Goal: Task Accomplishment & Management: Manage account settings

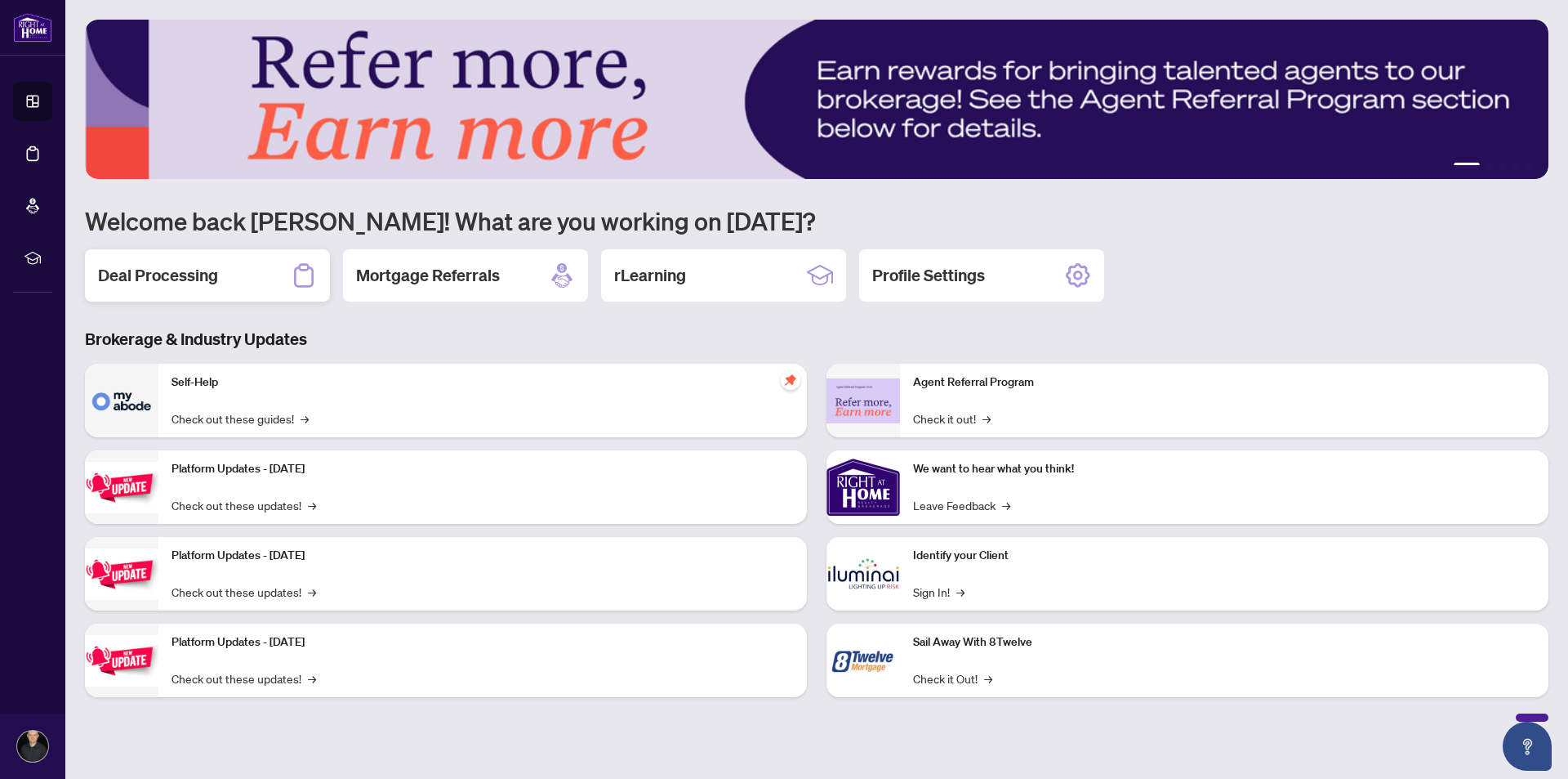
click at [169, 277] on h2 "Deal Processing" at bounding box center [158, 276] width 120 height 23
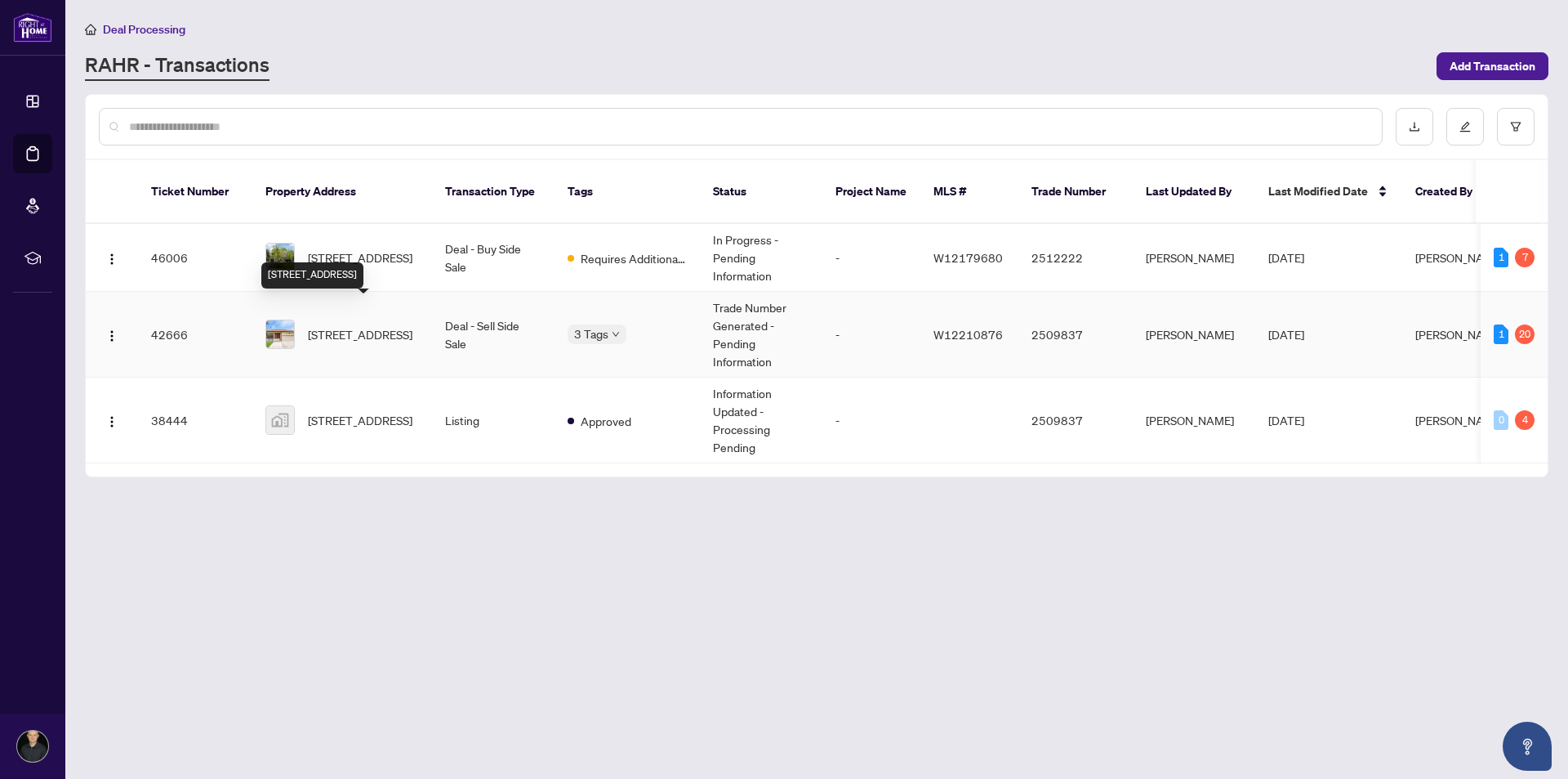
click at [360, 325] on span "[STREET_ADDRESS]" at bounding box center [360, 334] width 104 height 18
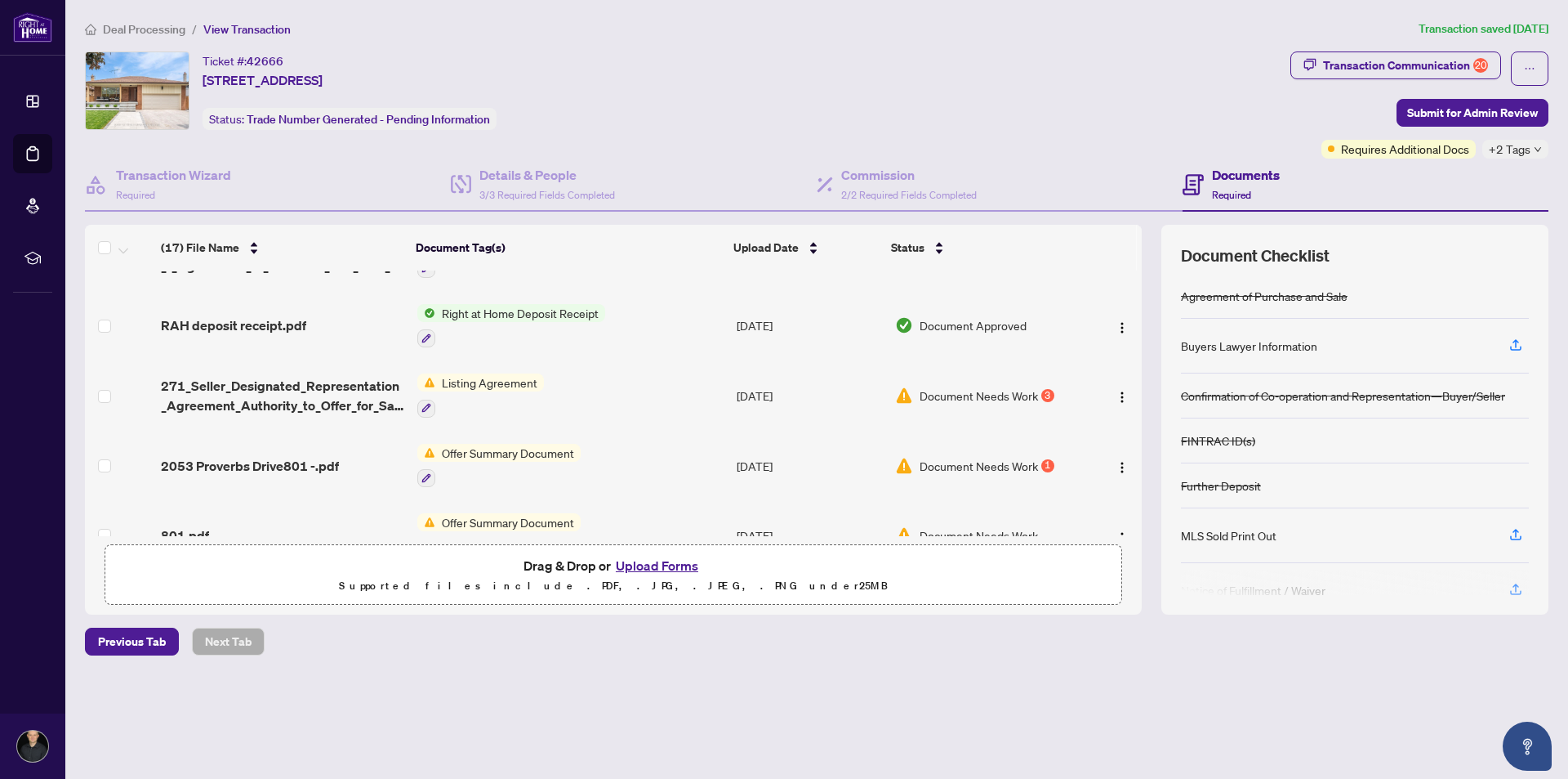
scroll to position [408, 0]
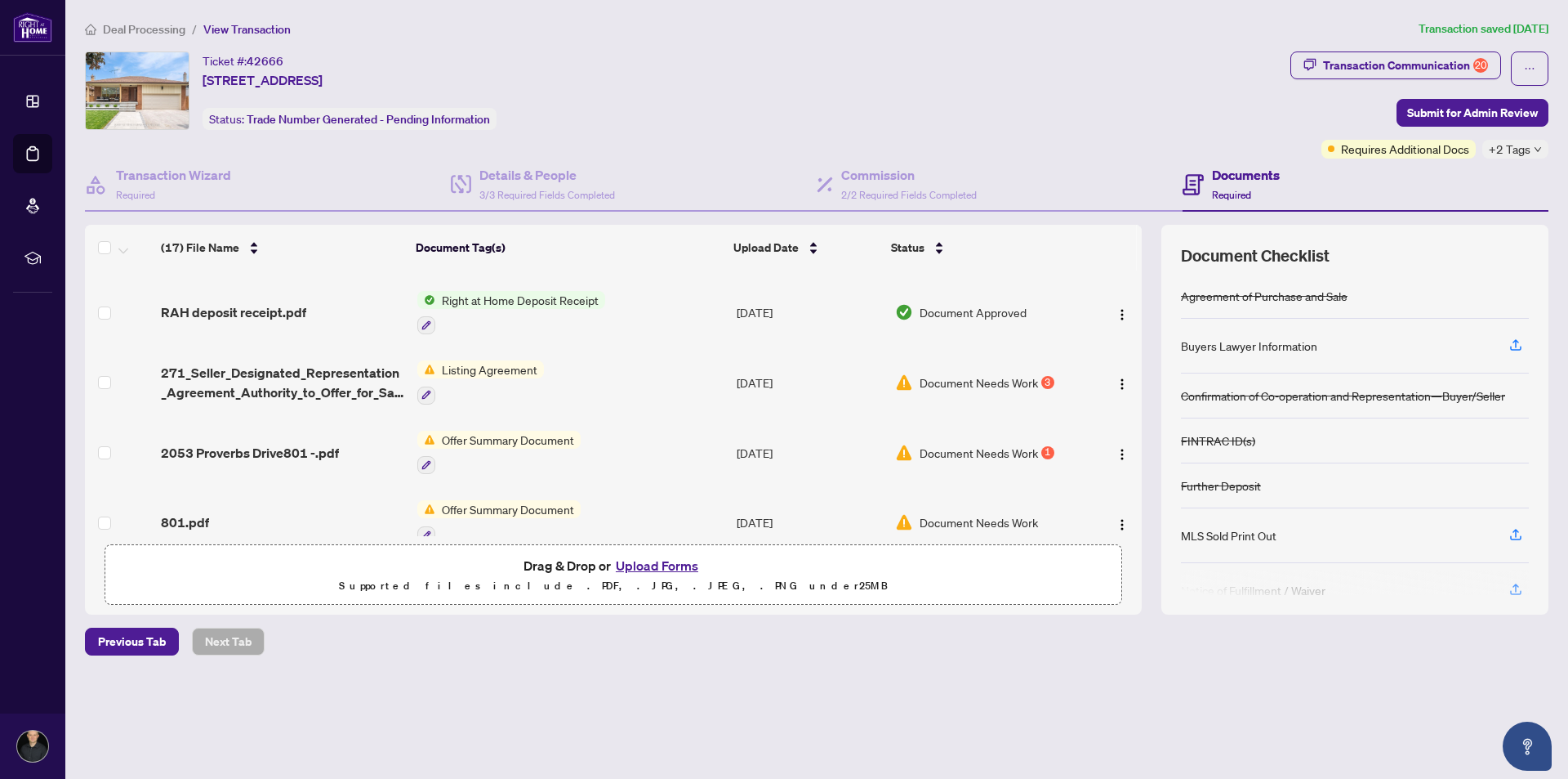
click at [470, 372] on span "Listing Agreement" at bounding box center [489, 369] width 108 height 18
click at [483, 444] on span "Listing Agreement" at bounding box center [460, 448] width 108 height 18
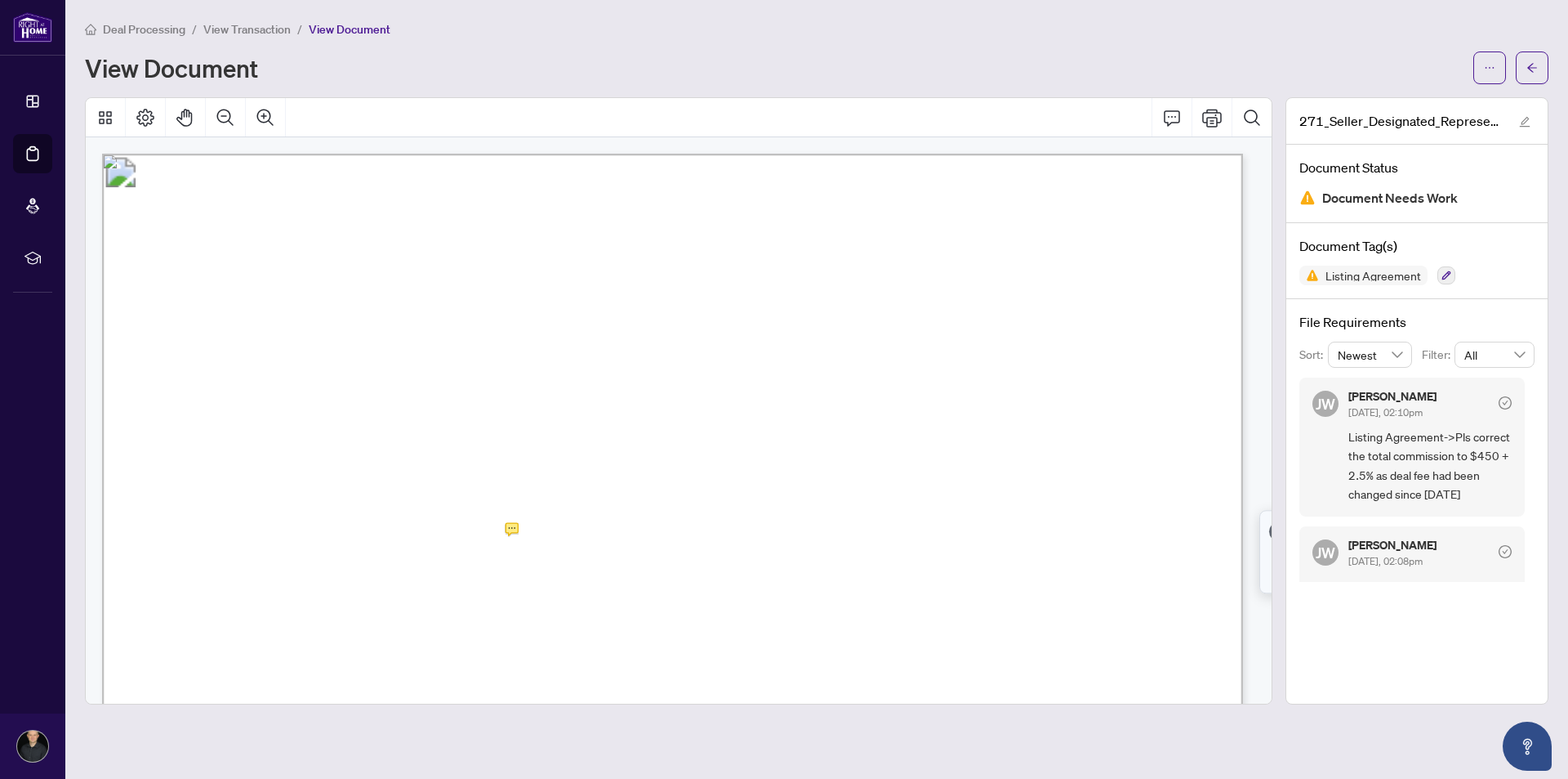
click at [234, 25] on span "View Transaction" at bounding box center [247, 29] width 87 height 15
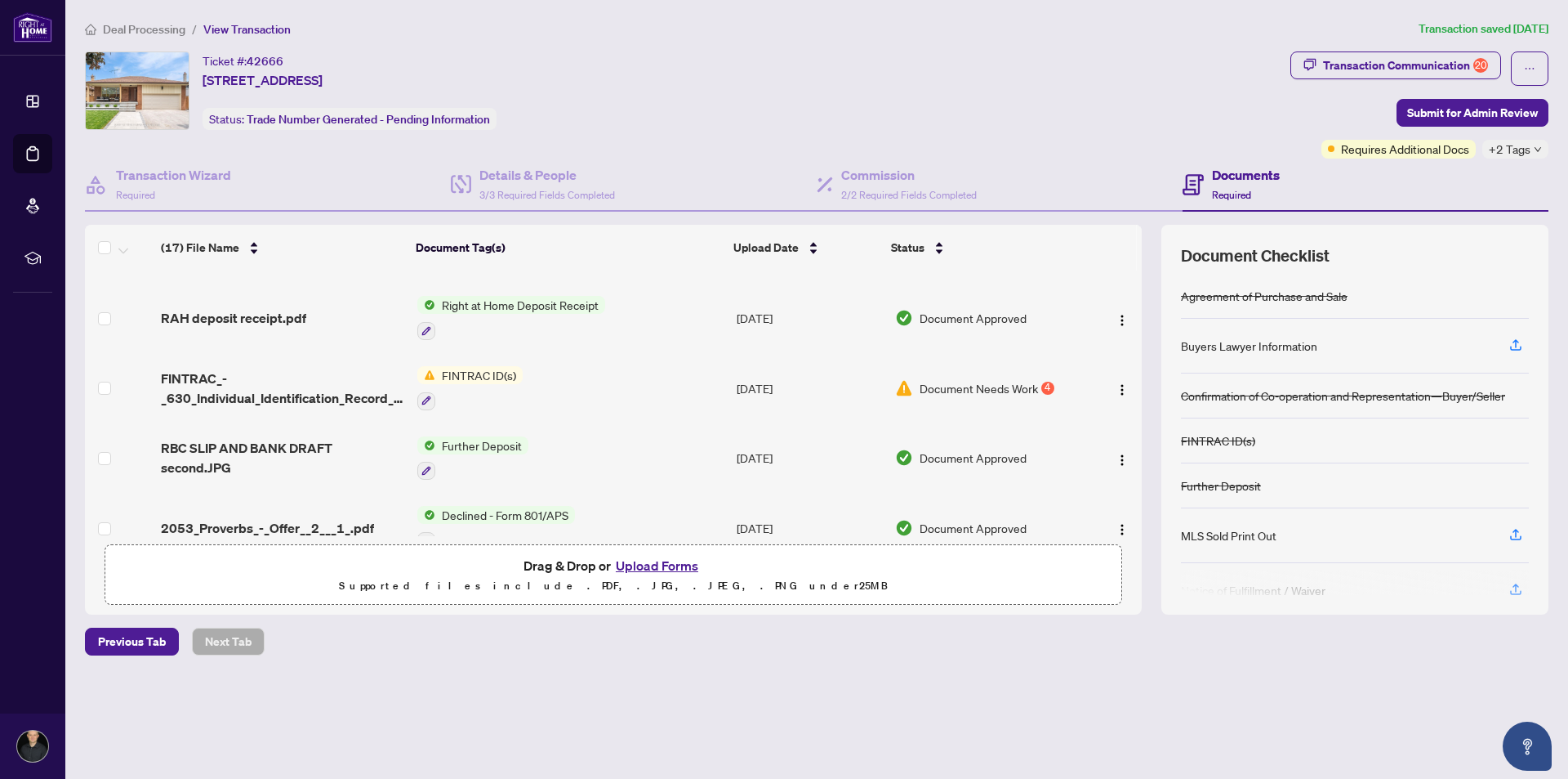
scroll to position [81, 0]
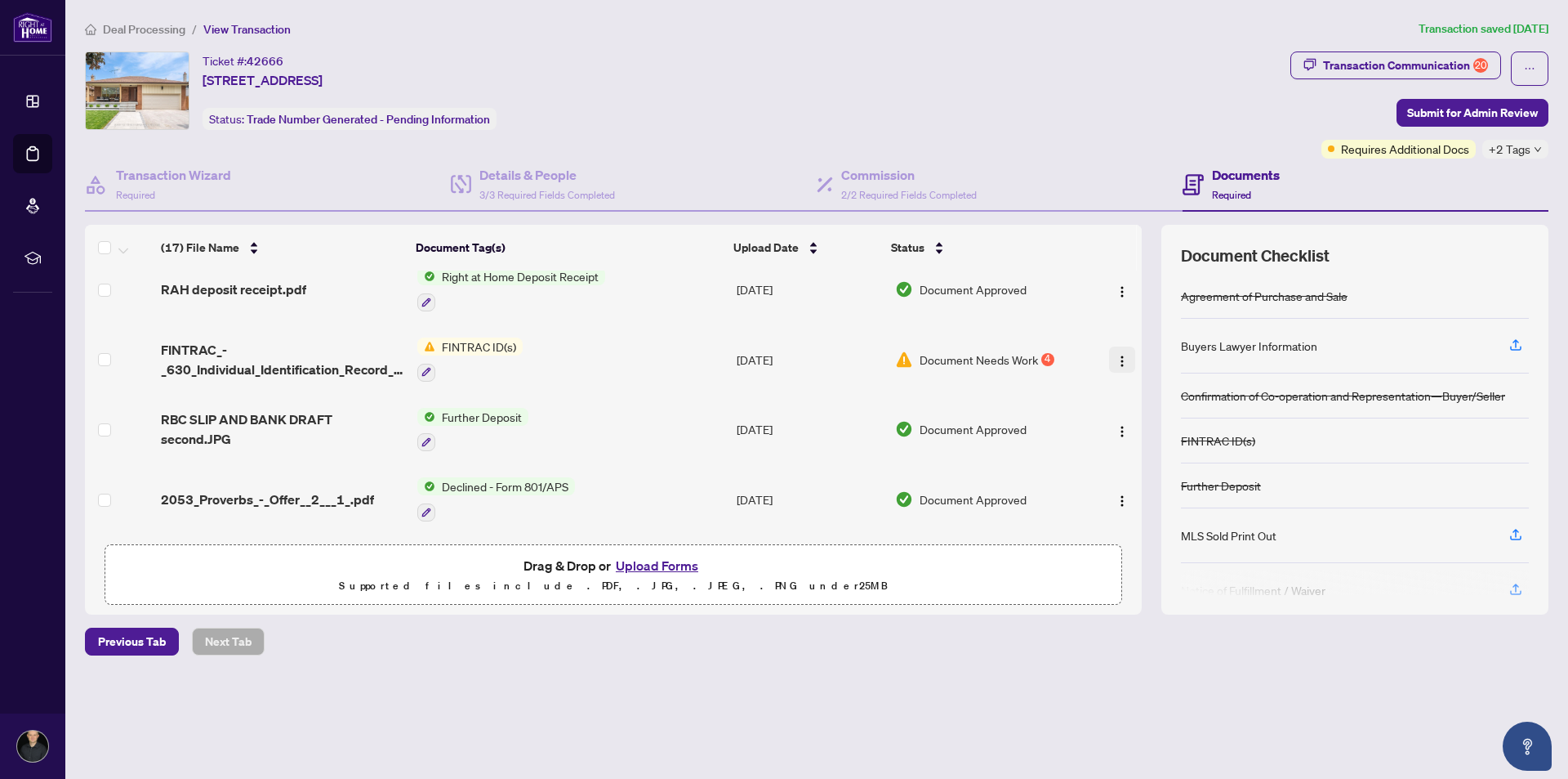
click at [1117, 361] on img "button" at bounding box center [1122, 361] width 14 height 14
click at [774, 628] on div "Previous Tab Next Tab" at bounding box center [816, 642] width 1464 height 28
click at [671, 563] on button "Upload Forms" at bounding box center [657, 565] width 92 height 21
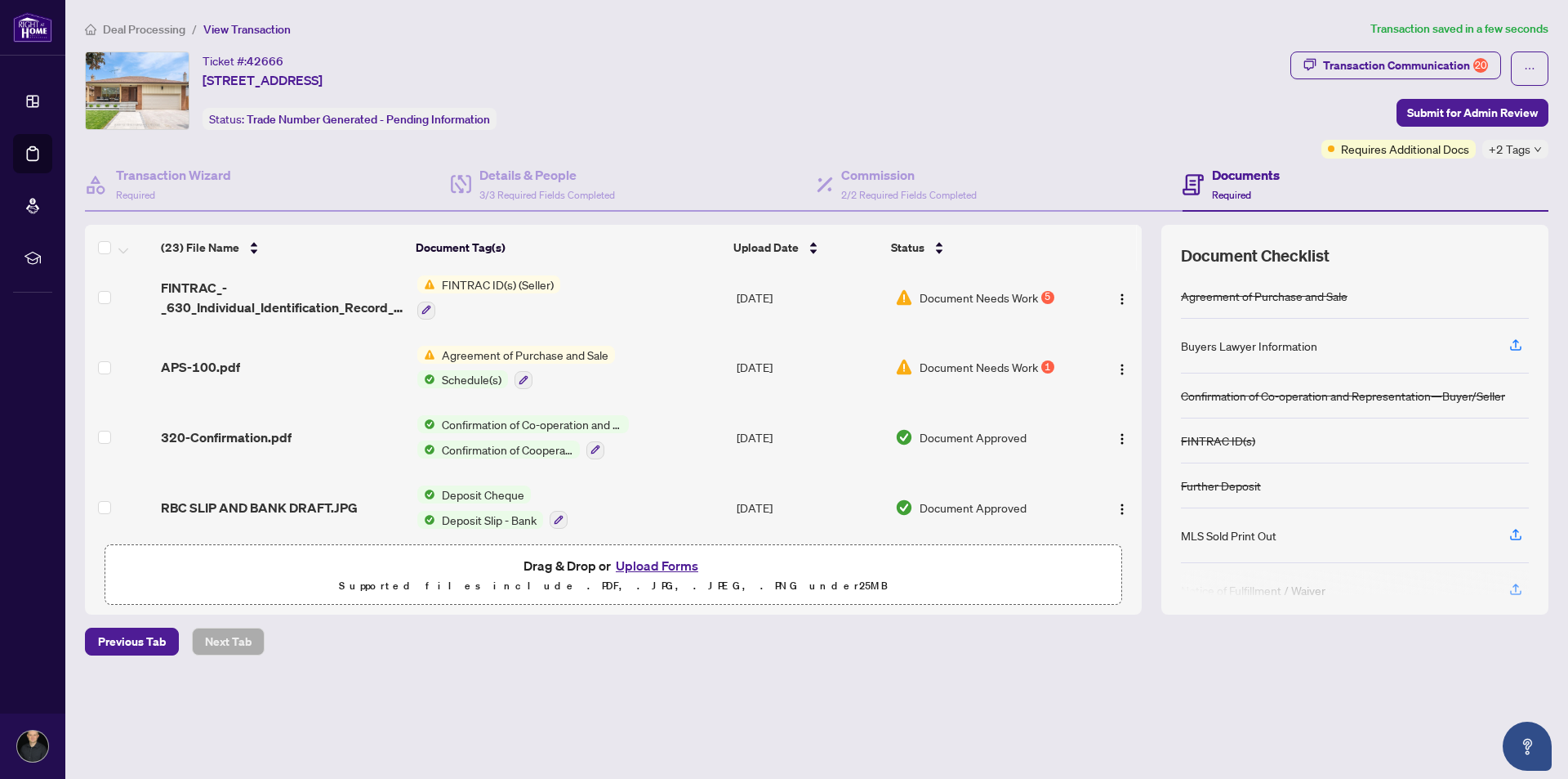
scroll to position [1286, 0]
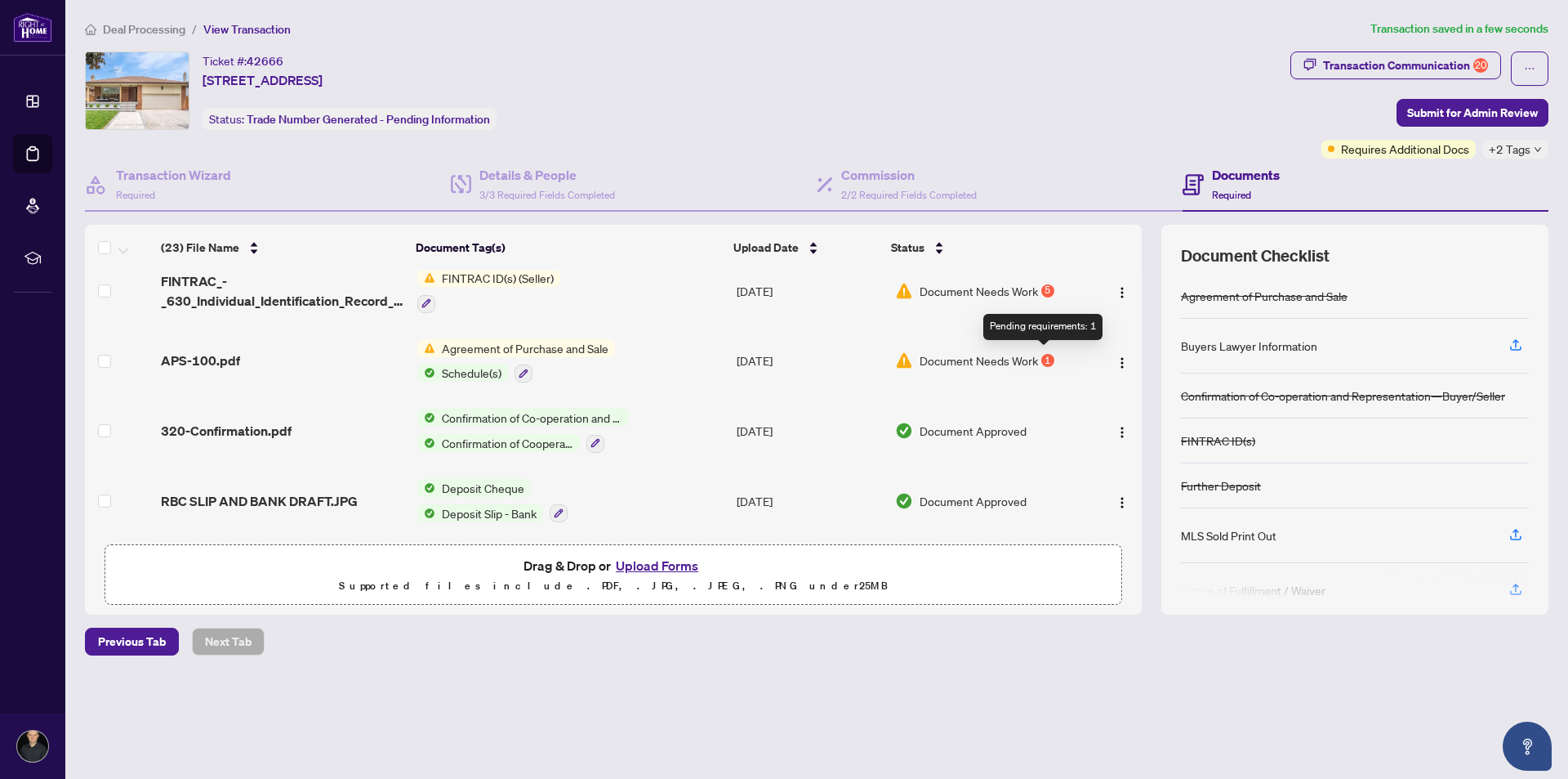
click at [1042, 355] on div "1" at bounding box center [1049, 361] width 14 height 14
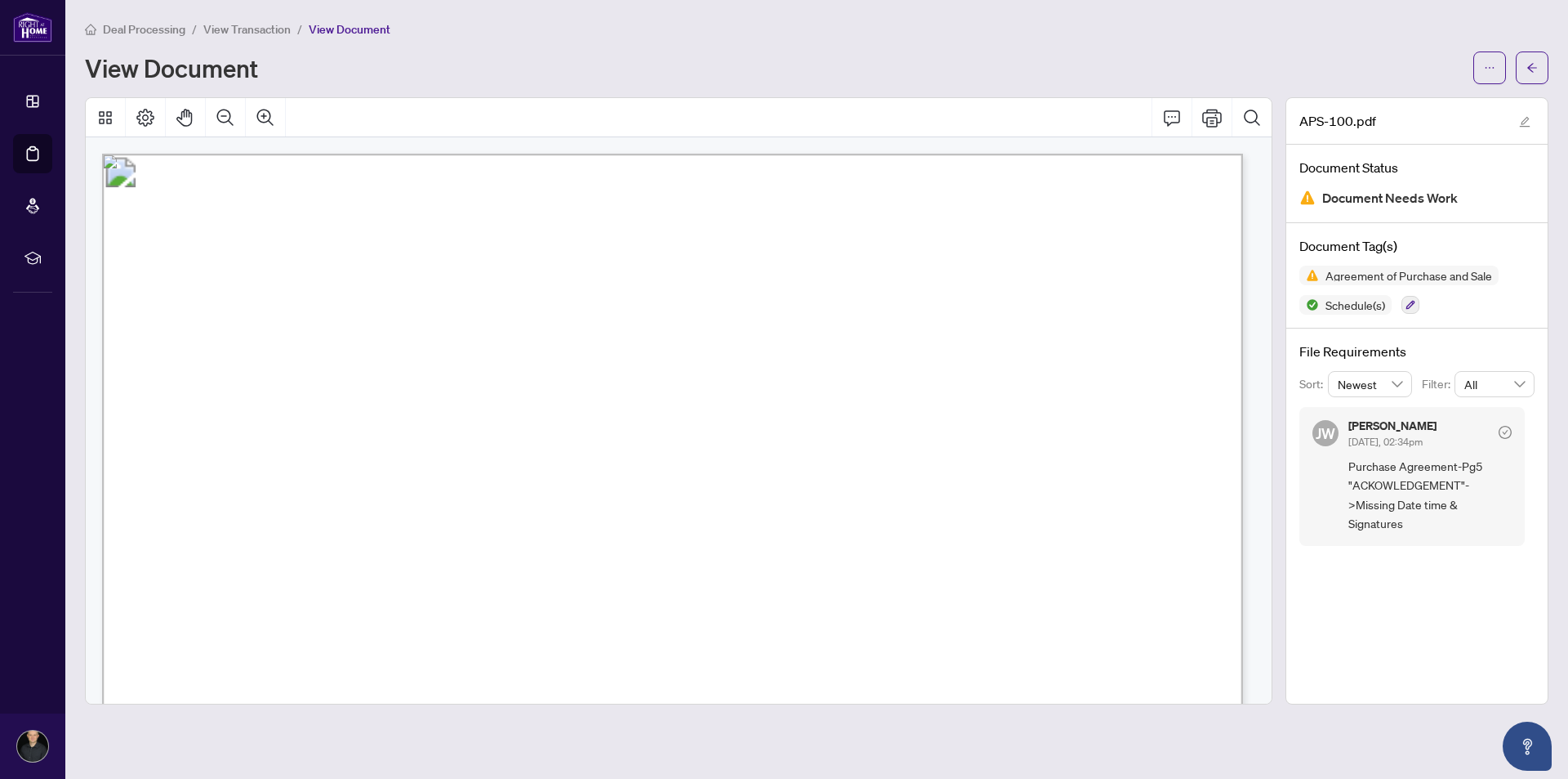
click at [260, 30] on span "View Transaction" at bounding box center [247, 29] width 87 height 15
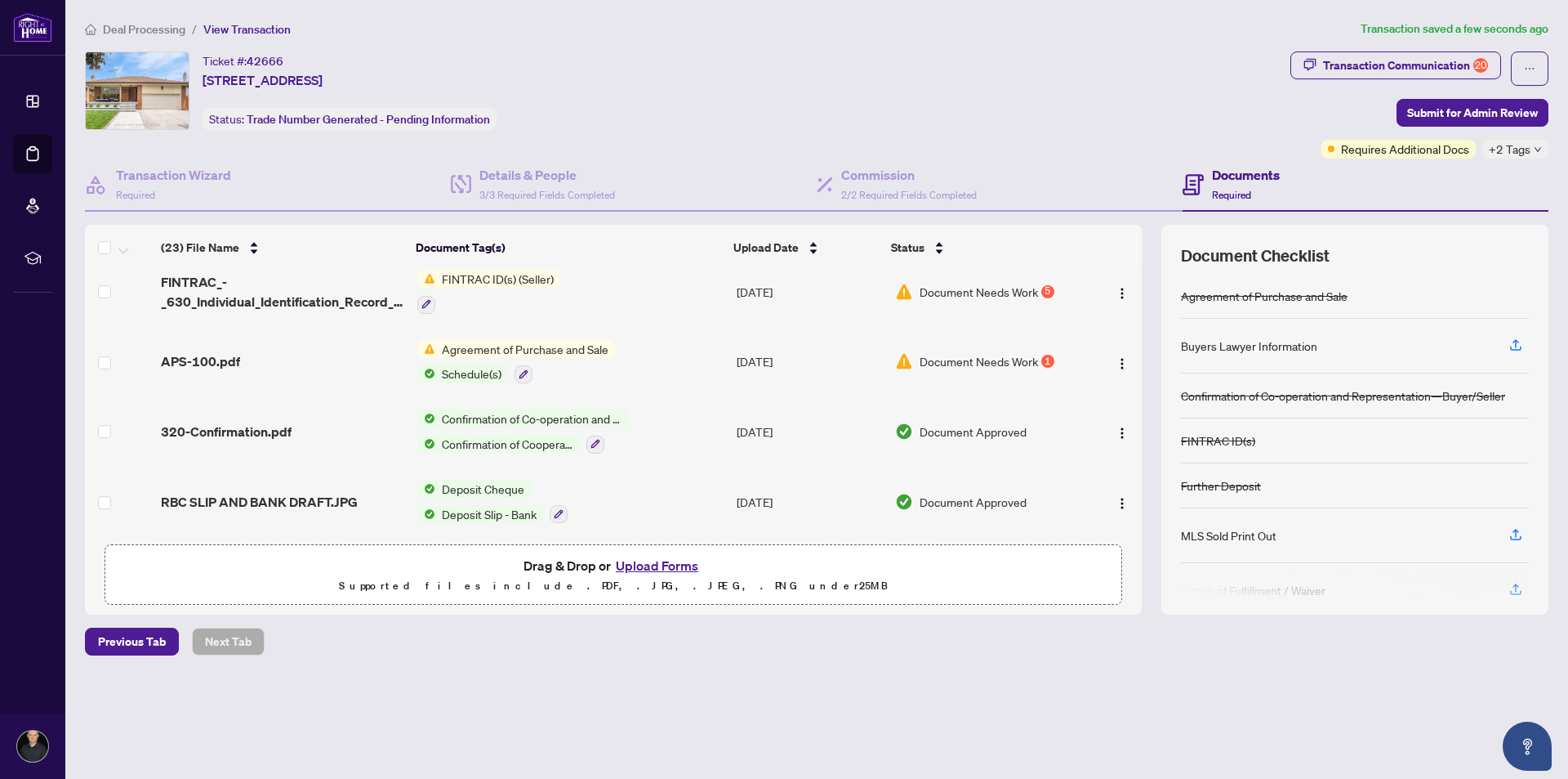
scroll to position [1286, 0]
click at [1109, 357] on button "button" at bounding box center [1122, 360] width 26 height 26
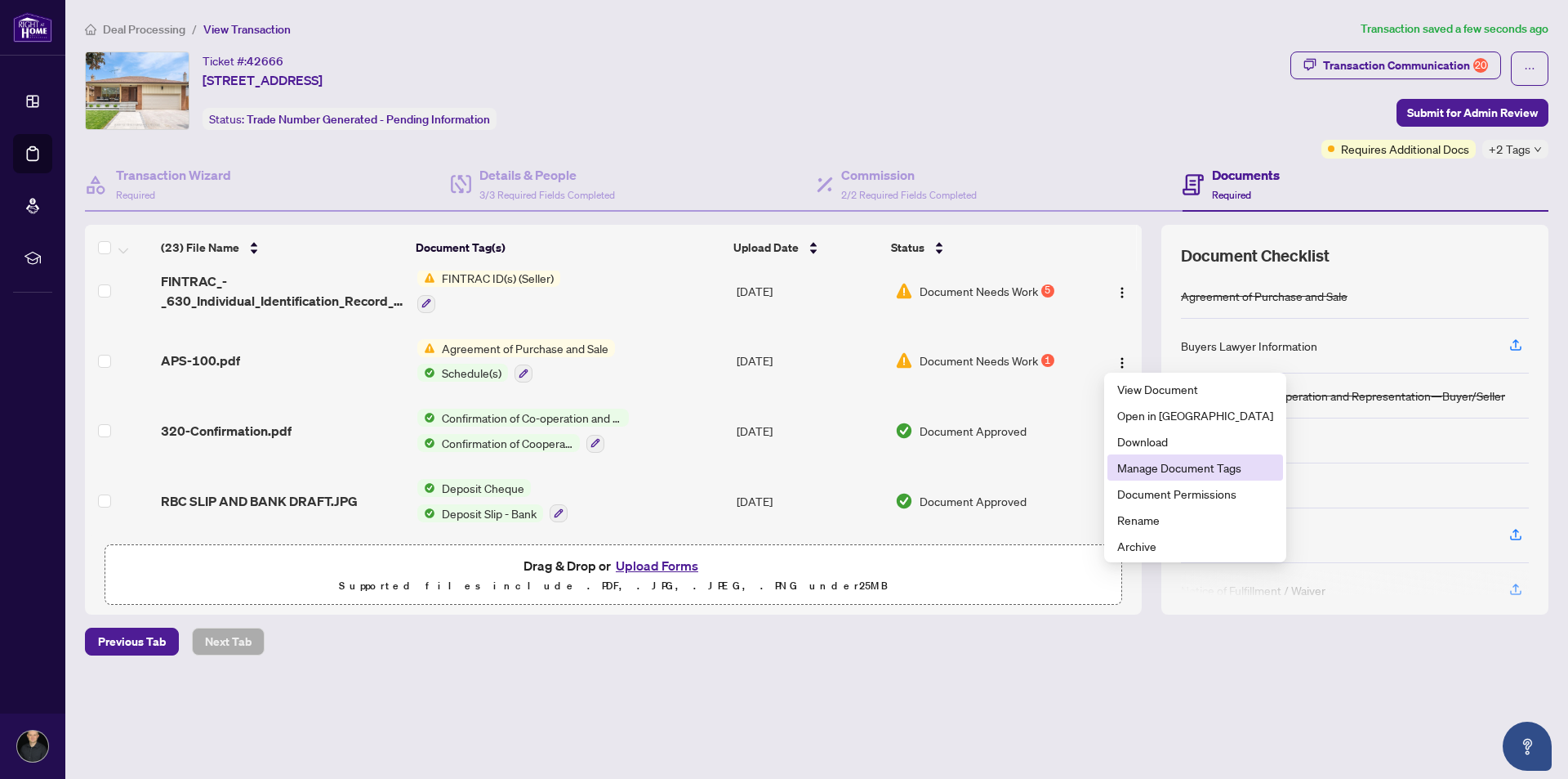
click at [1208, 466] on span "Manage Document Tags" at bounding box center [1195, 467] width 156 height 18
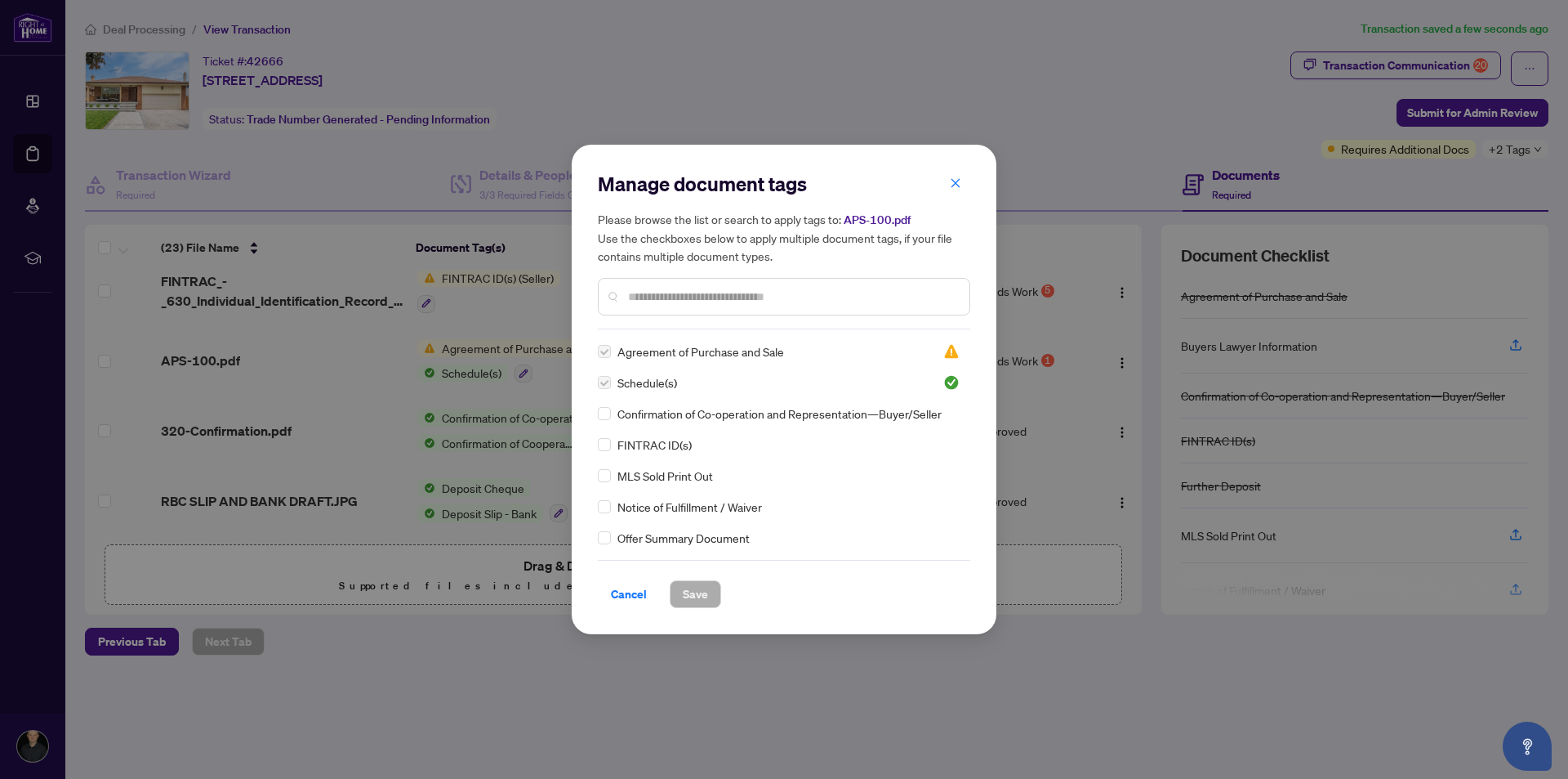
click at [688, 291] on input "text" at bounding box center [791, 296] width 328 height 18
click at [601, 352] on label at bounding box center [605, 351] width 14 height 18
click at [944, 354] on img at bounding box center [951, 351] width 16 height 16
click at [725, 353] on span "Agreement of Purchase and Sale" at bounding box center [700, 351] width 166 height 18
click at [647, 385] on span "Schedule(s)" at bounding box center [647, 382] width 60 height 18
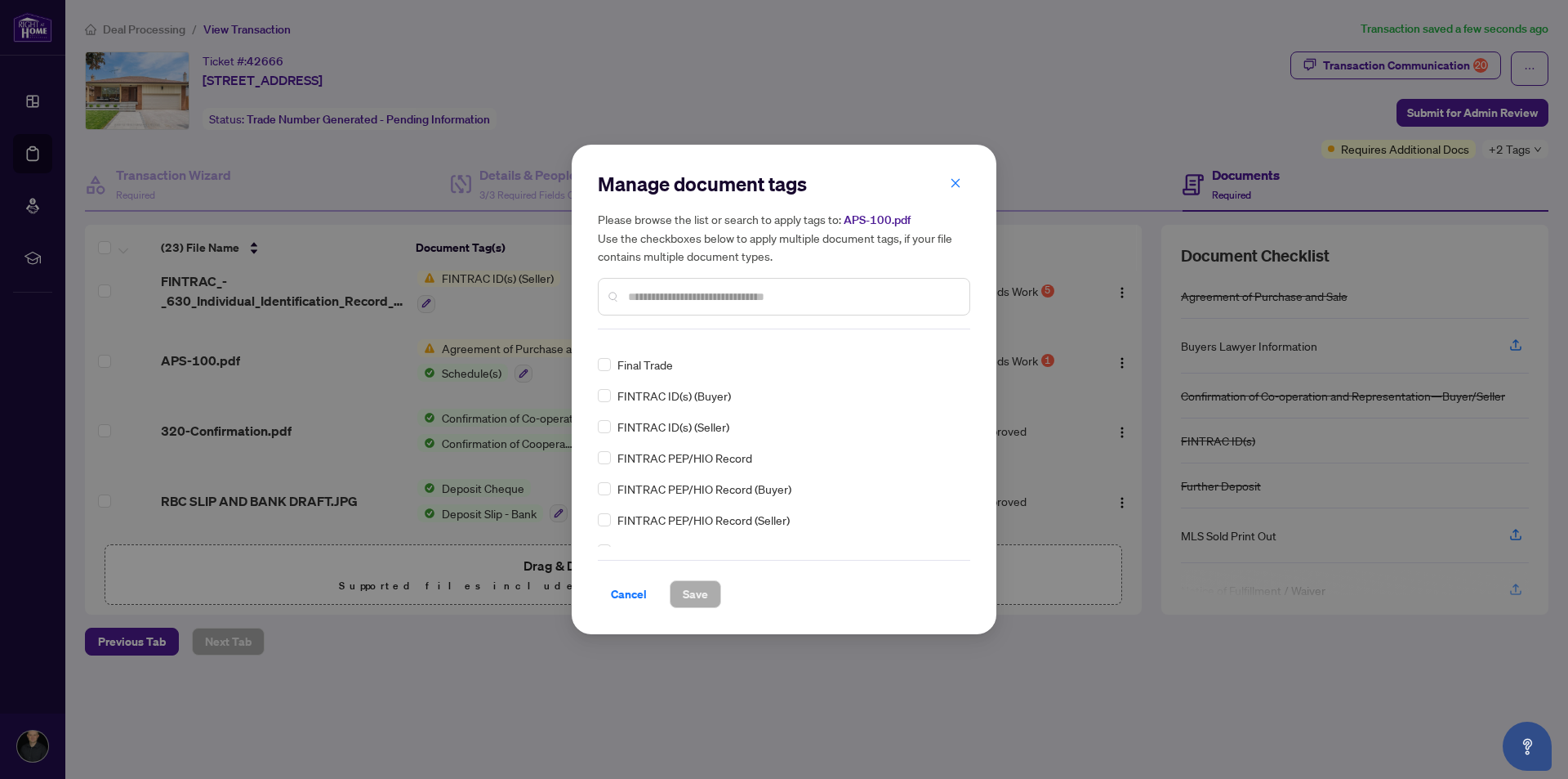
scroll to position [1798, 0]
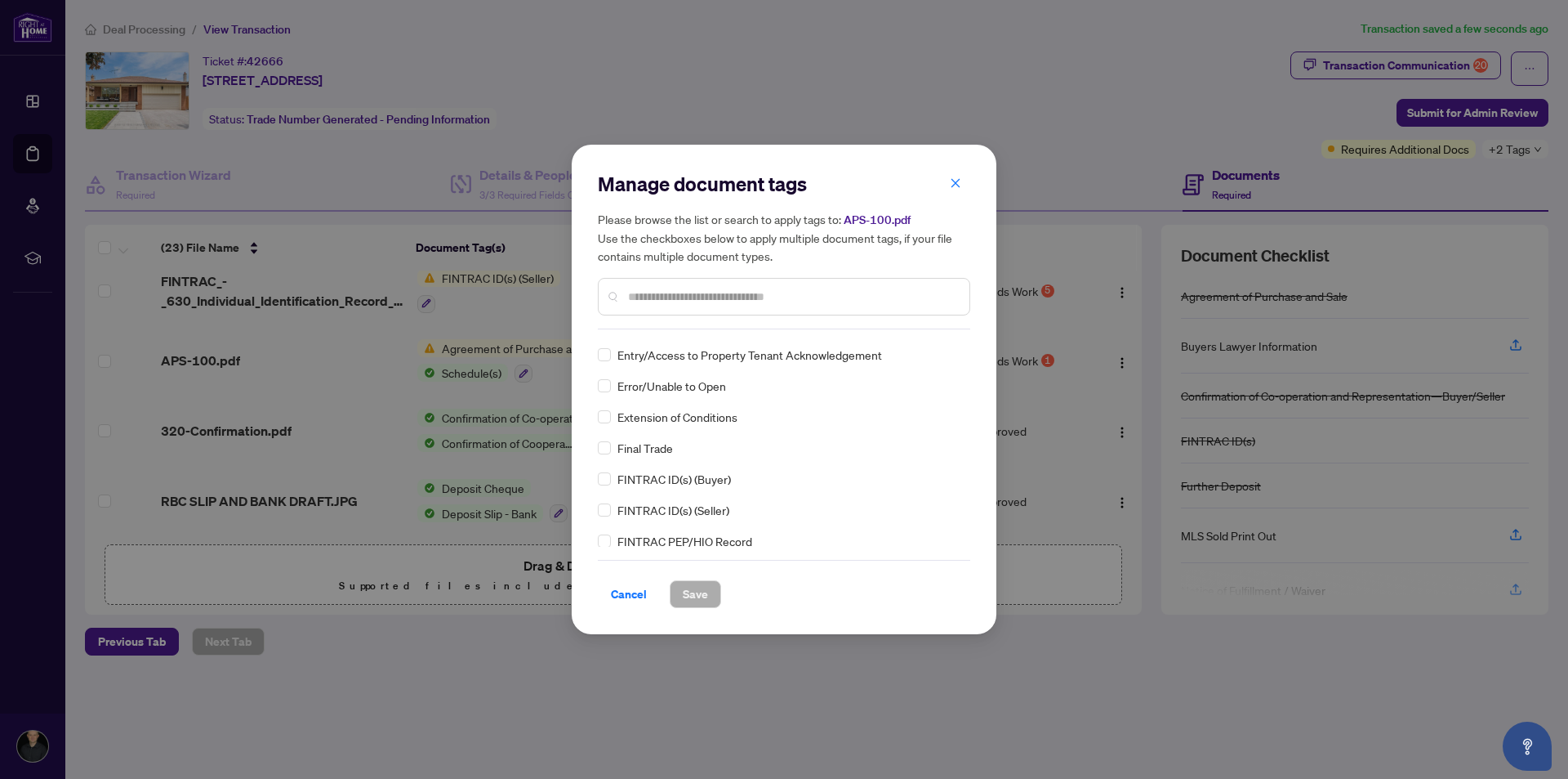
click at [660, 298] on input "text" at bounding box center [791, 296] width 328 height 18
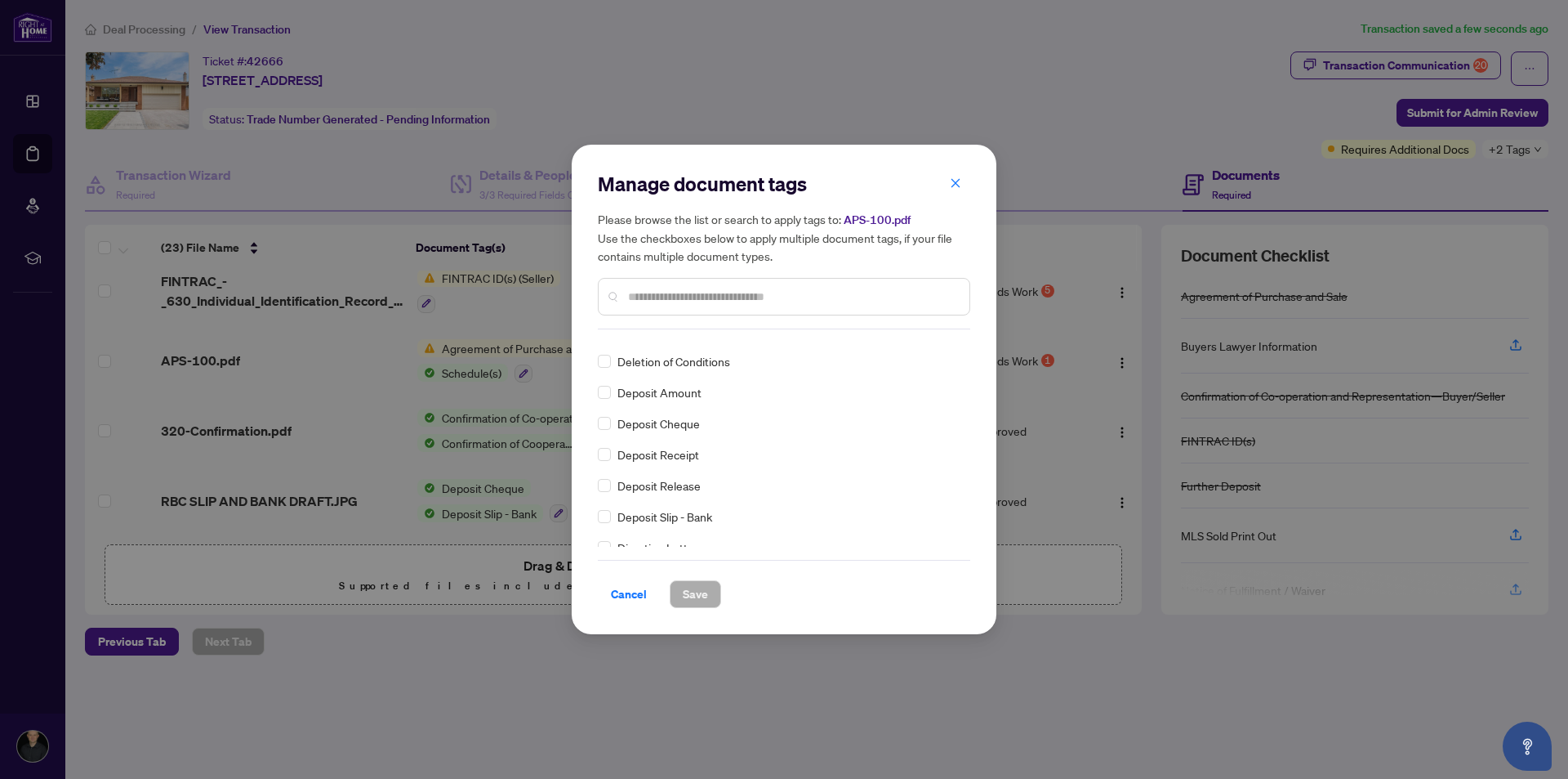
scroll to position [1471, 0]
click at [661, 296] on input "text" at bounding box center [791, 296] width 328 height 18
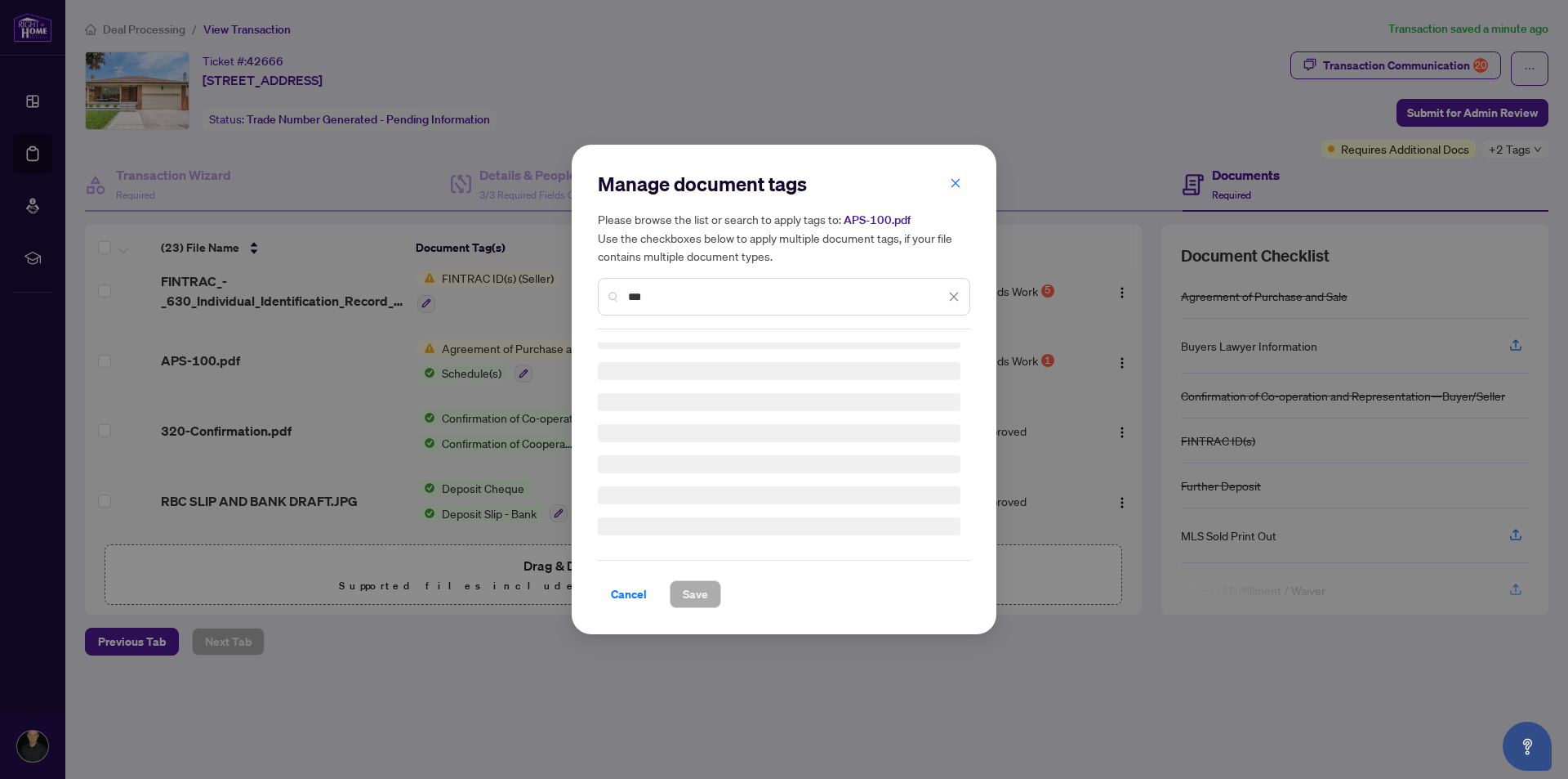
scroll to position [0, 0]
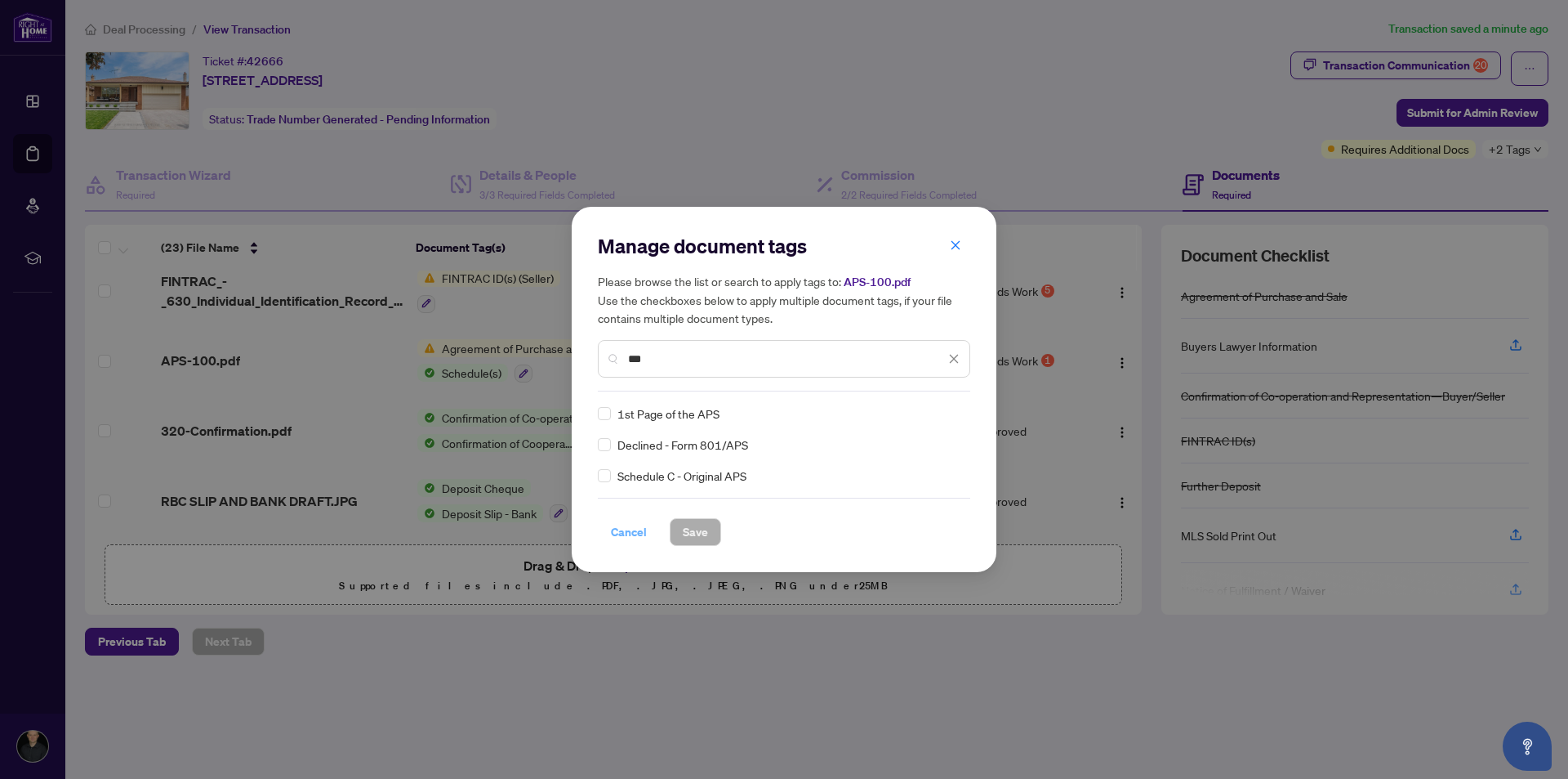
type input "***"
click at [636, 531] on span "Cancel" at bounding box center [629, 531] width 36 height 26
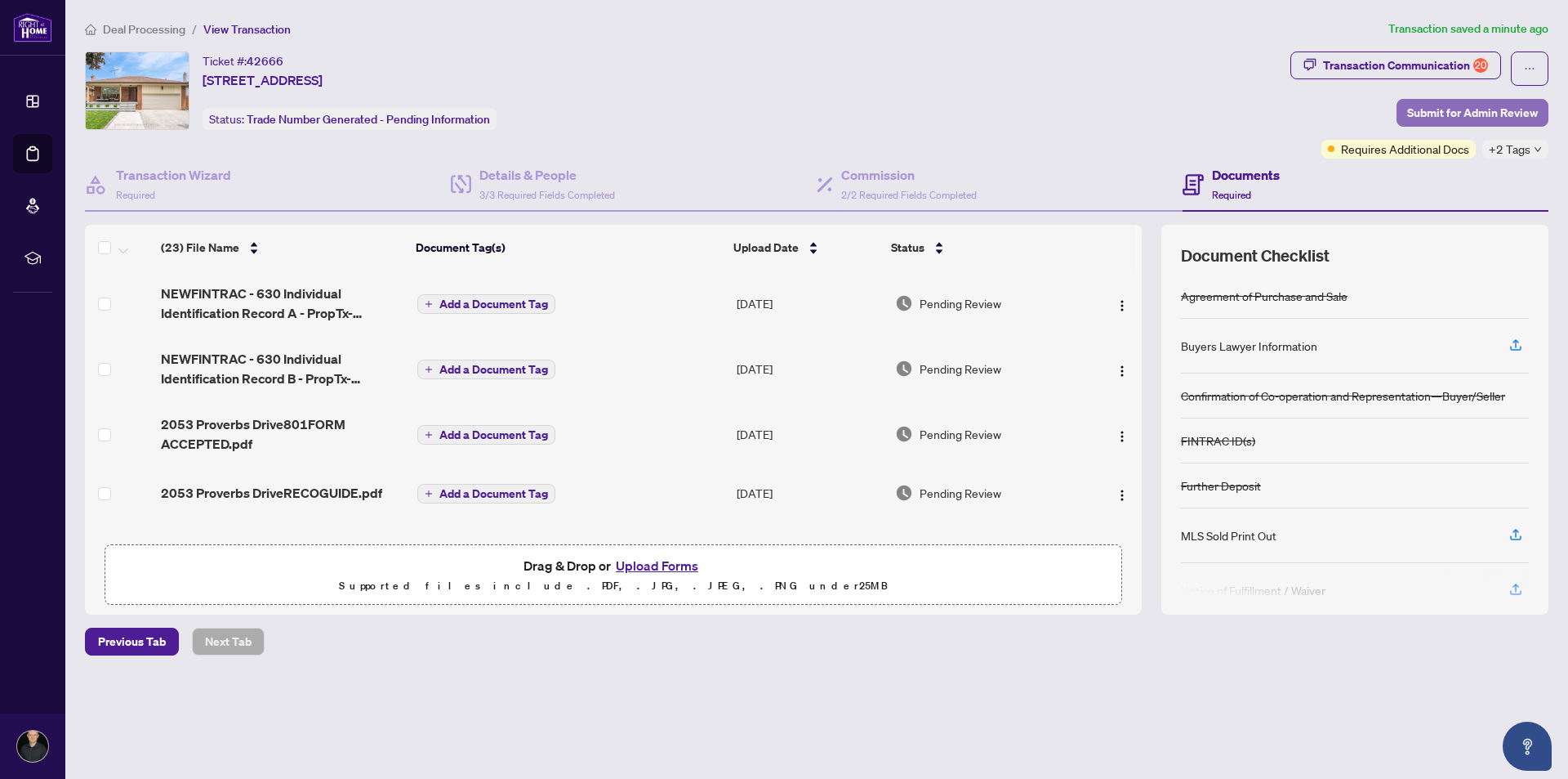
click at [1464, 113] on span "Submit for Admin Review" at bounding box center [1472, 112] width 131 height 26
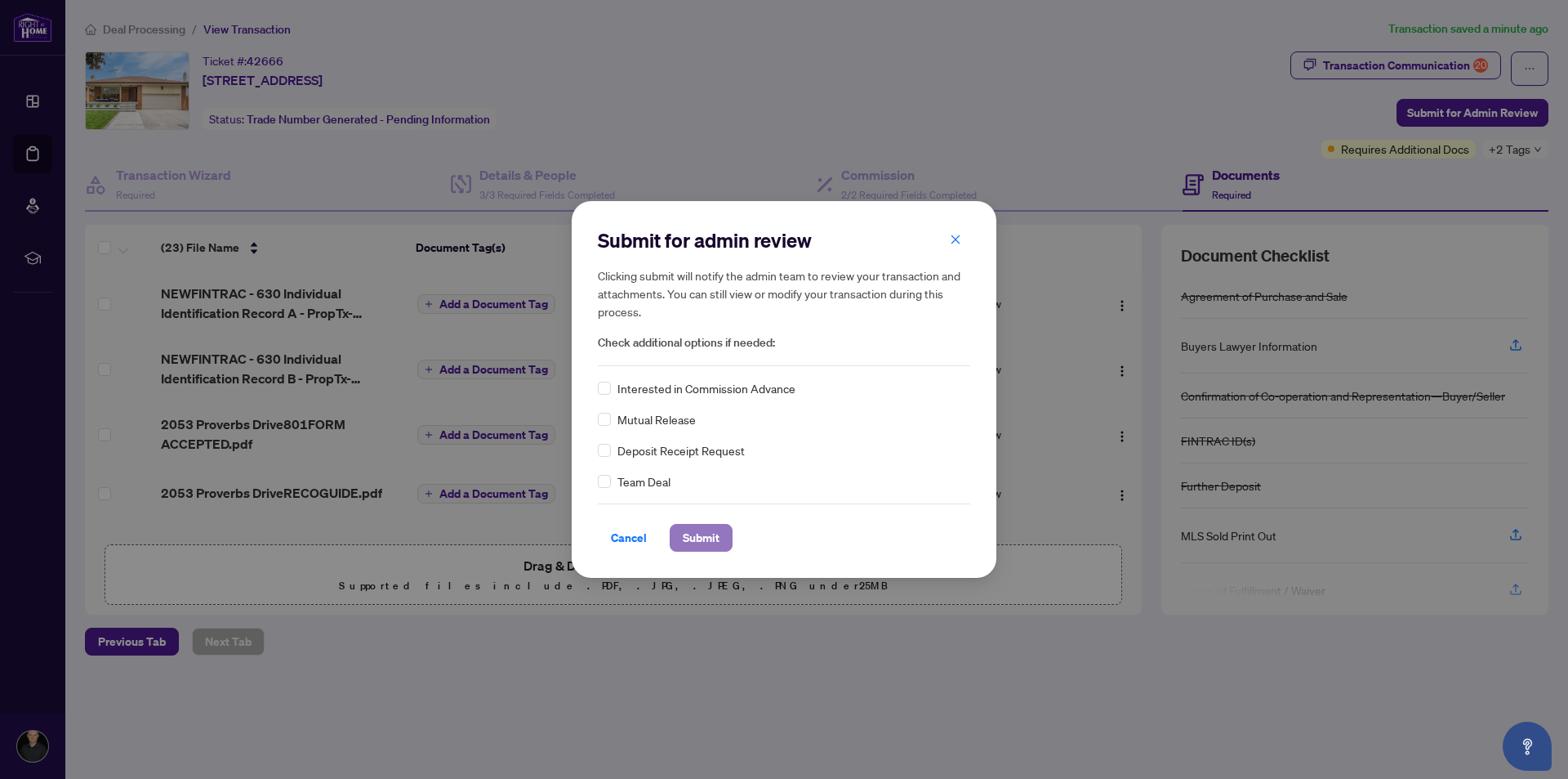
click at [688, 532] on span "Submit" at bounding box center [701, 537] width 37 height 26
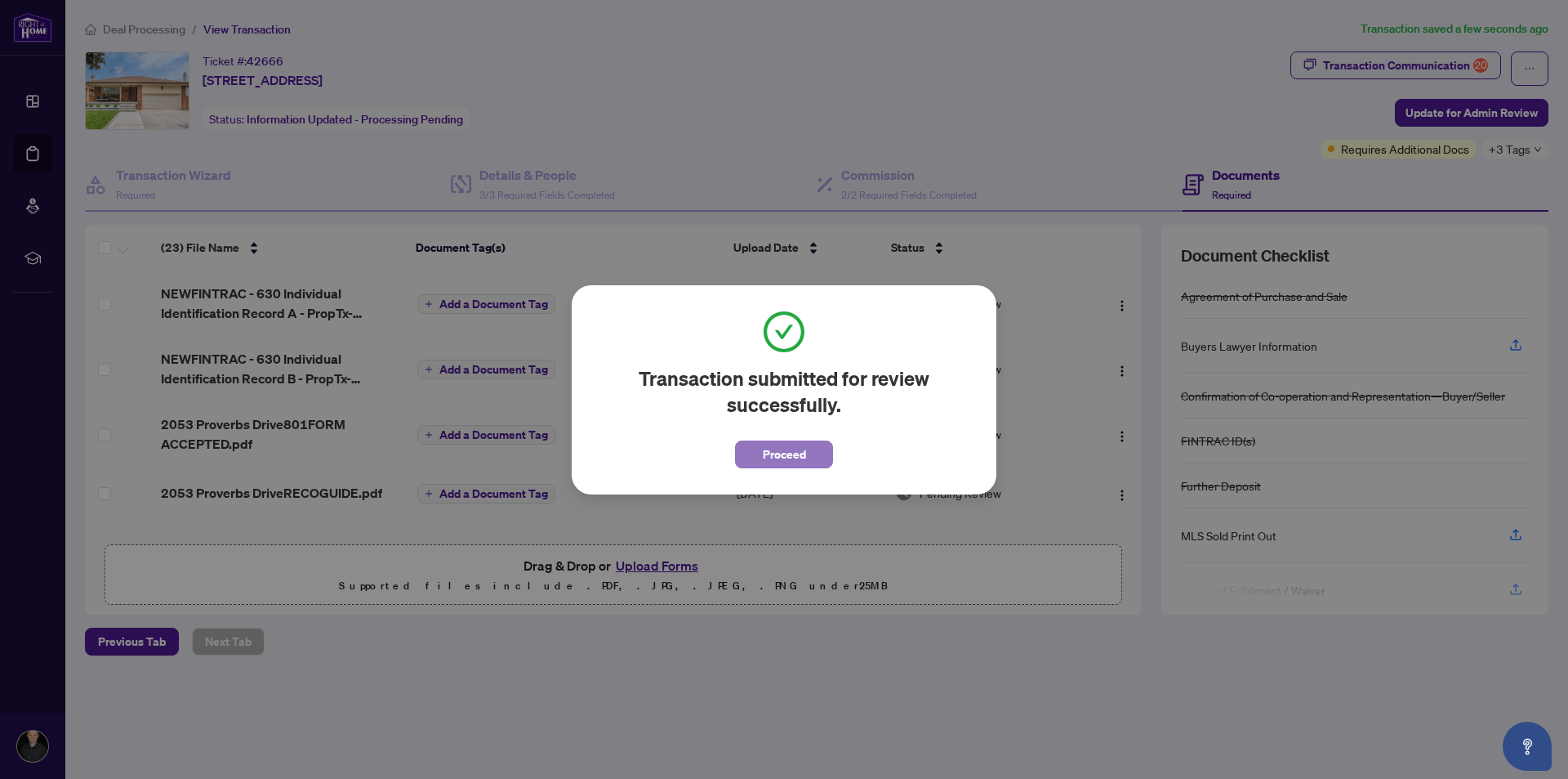
click at [773, 450] on span "Proceed" at bounding box center [784, 454] width 44 height 26
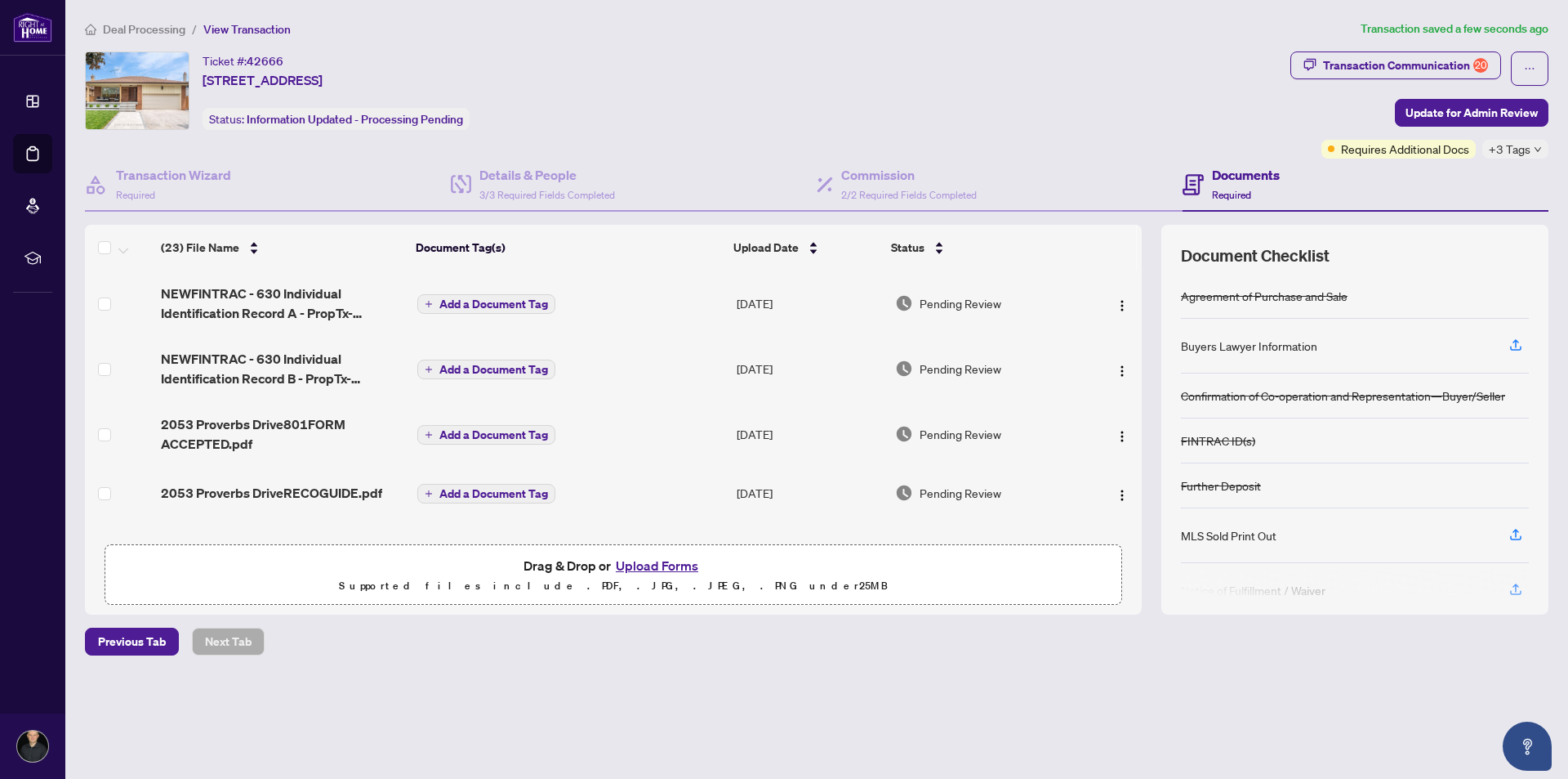
click at [240, 28] on span "View Transaction" at bounding box center [247, 29] width 87 height 15
click at [256, 33] on span "View Transaction" at bounding box center [247, 29] width 87 height 15
click at [148, 32] on span "Deal Processing" at bounding box center [143, 29] width 82 height 15
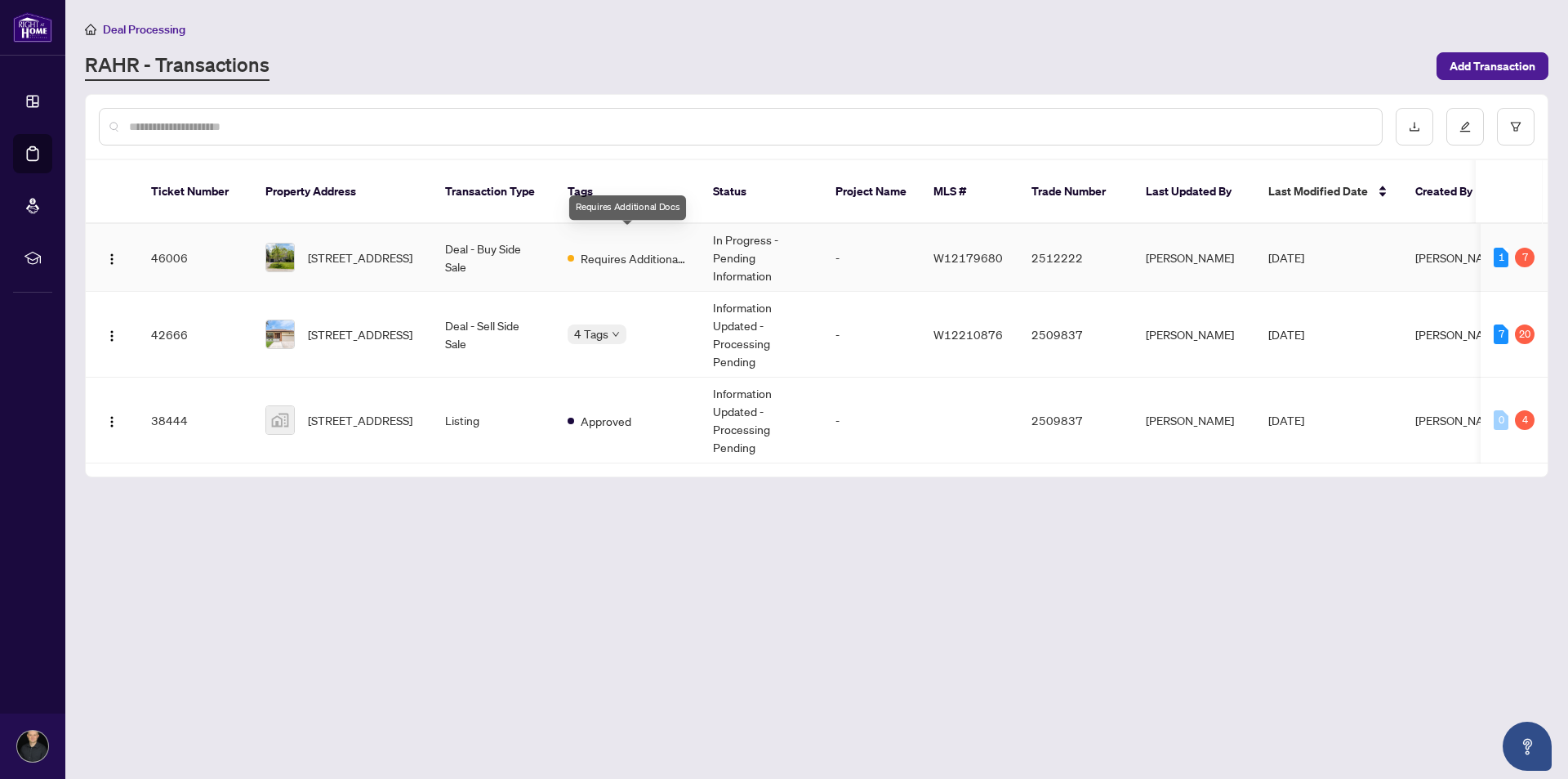
click at [622, 250] on span "Requires Additional Docs" at bounding box center [634, 258] width 106 height 18
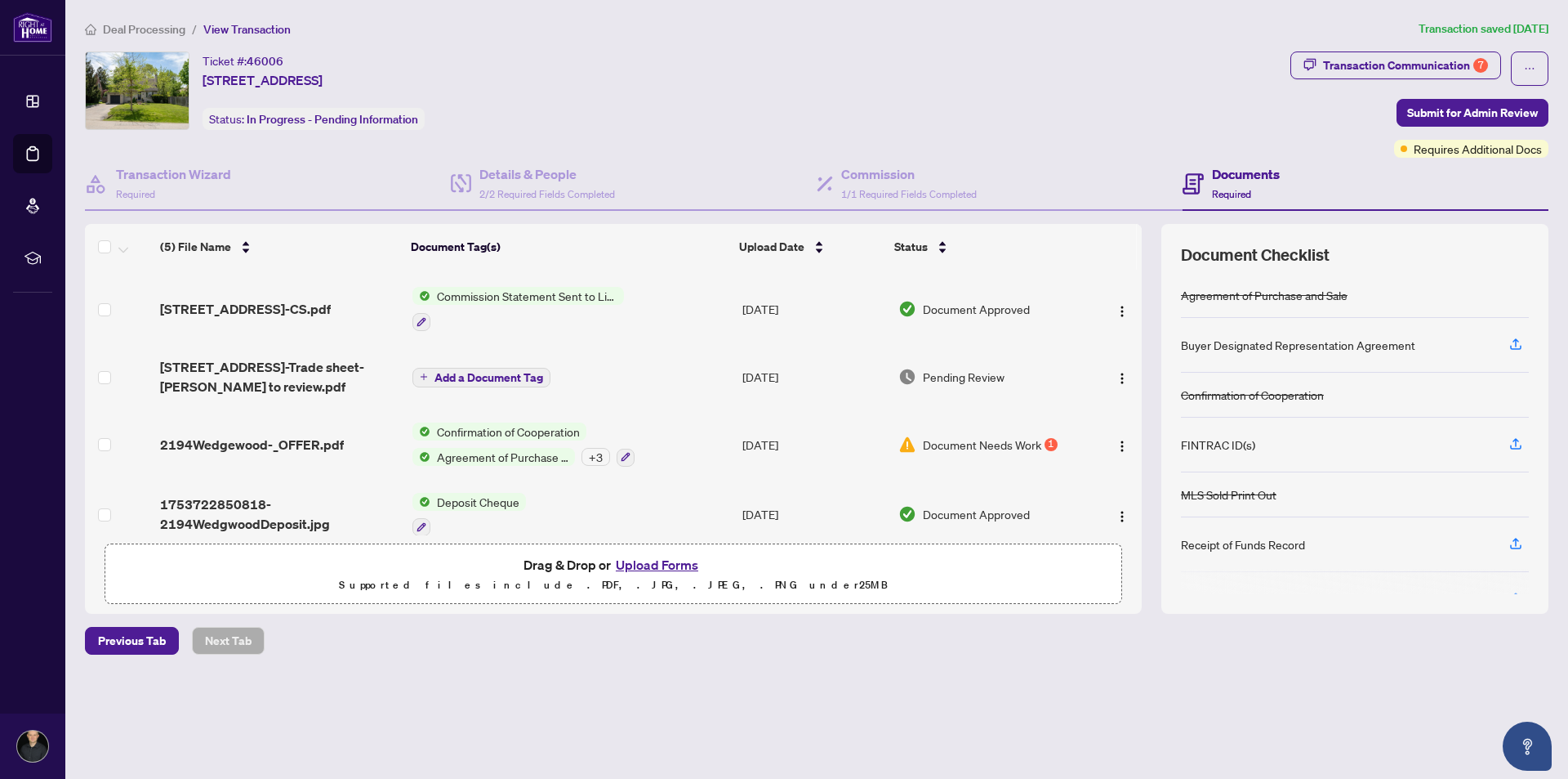
scroll to position [67, 0]
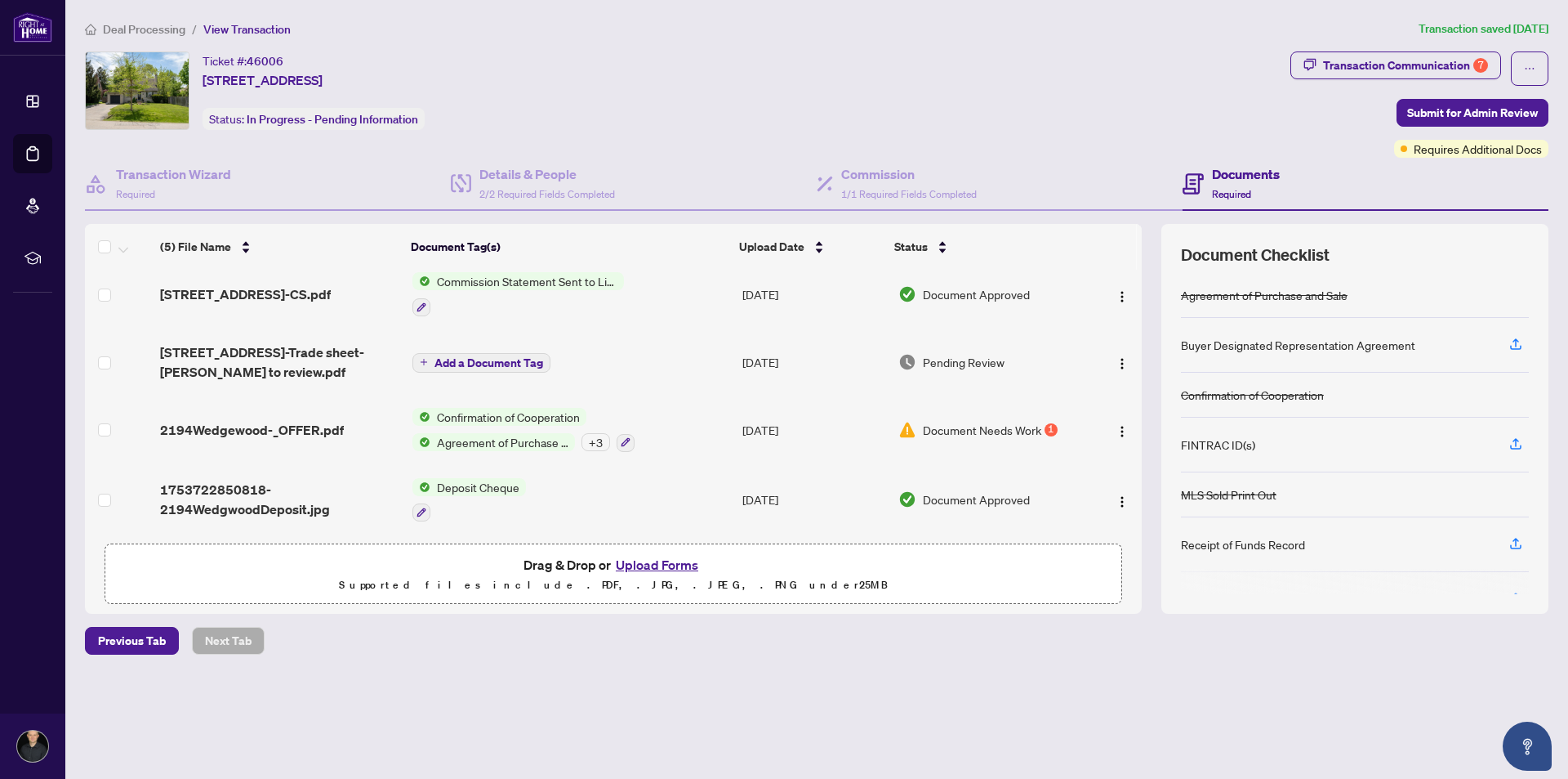
click at [1049, 425] on div "1" at bounding box center [1051, 430] width 14 height 14
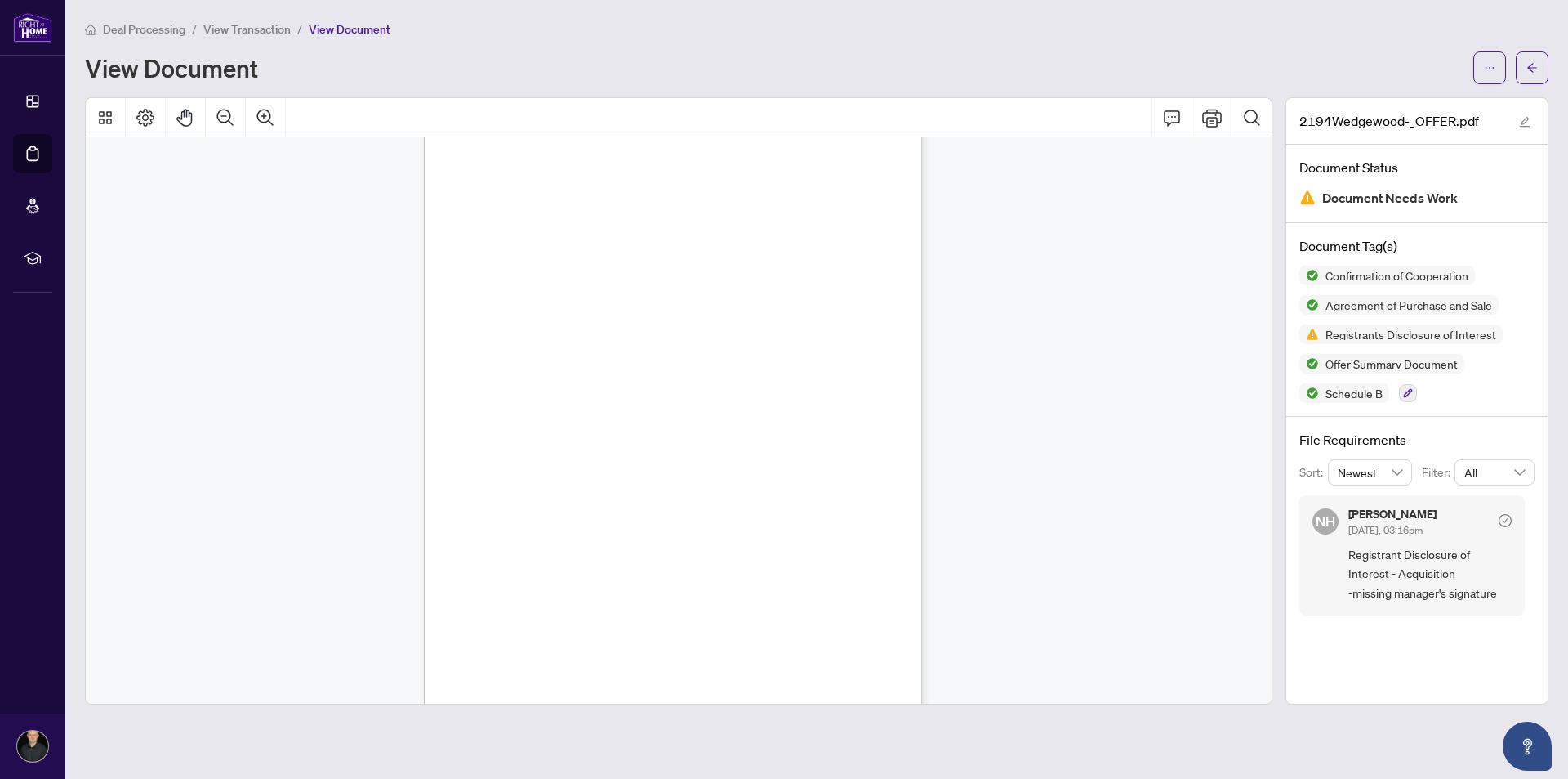
scroll to position [5993, 0]
click at [1217, 118] on icon "Print" at bounding box center [1212, 117] width 19 height 18
click at [222, 24] on span "View Transaction" at bounding box center [247, 29] width 87 height 15
